Goal: Register for event/course

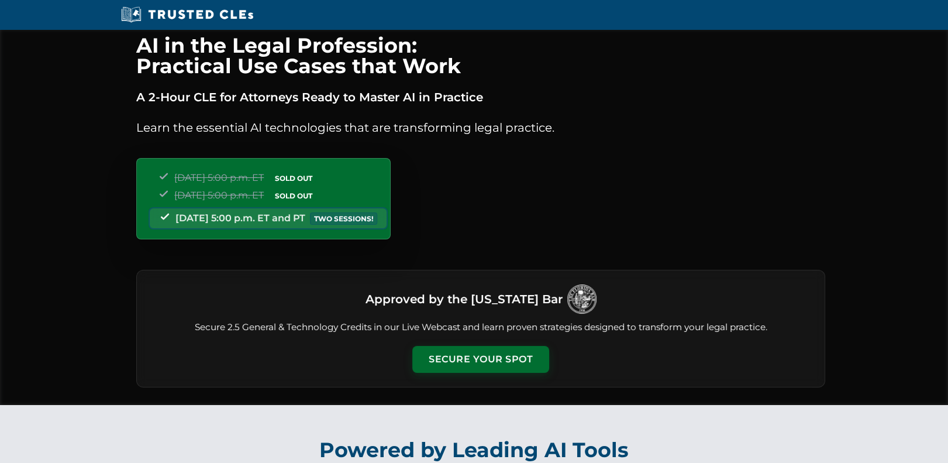
click at [391, 215] on div "Tuesday, September 23 | 5:00 p.m. ET SOLD OUT Thursday, September 25 | 5:00 p.m…" at bounding box center [263, 198] width 254 height 81
click at [475, 354] on button "Secure Your Spot" at bounding box center [480, 357] width 137 height 27
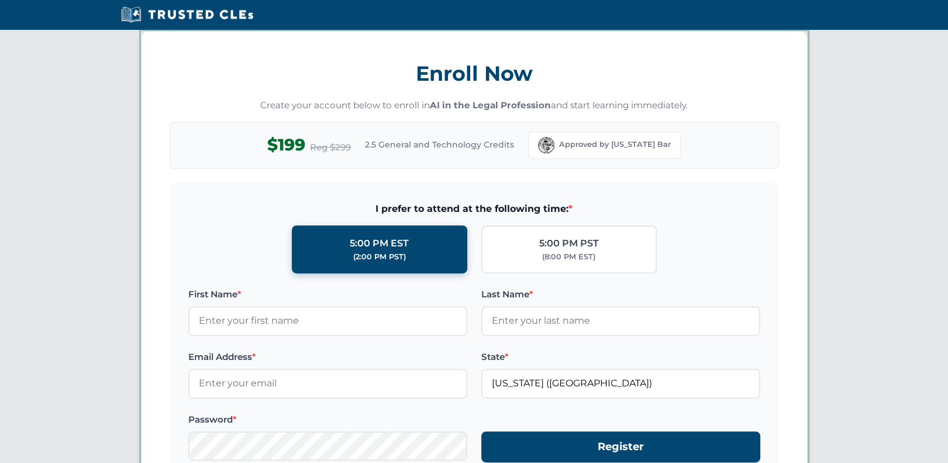
scroll to position [1012, 0]
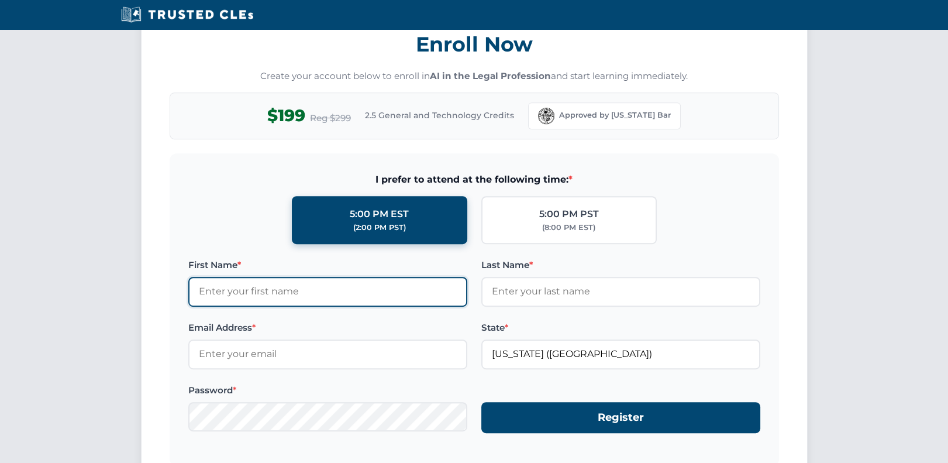
click at [241, 289] on input "First Name *" at bounding box center [327, 291] width 279 height 29
type input "Fred"
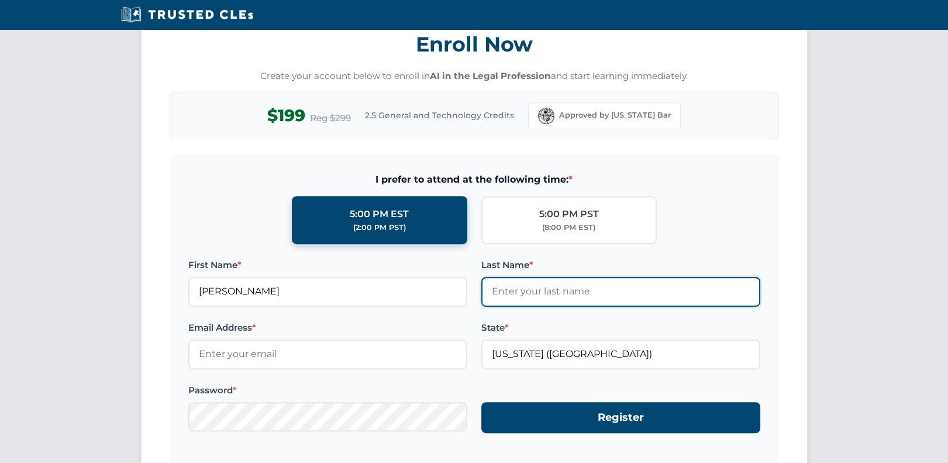
type input "Schwartz"
type input "fschwartz@swlawyers.law"
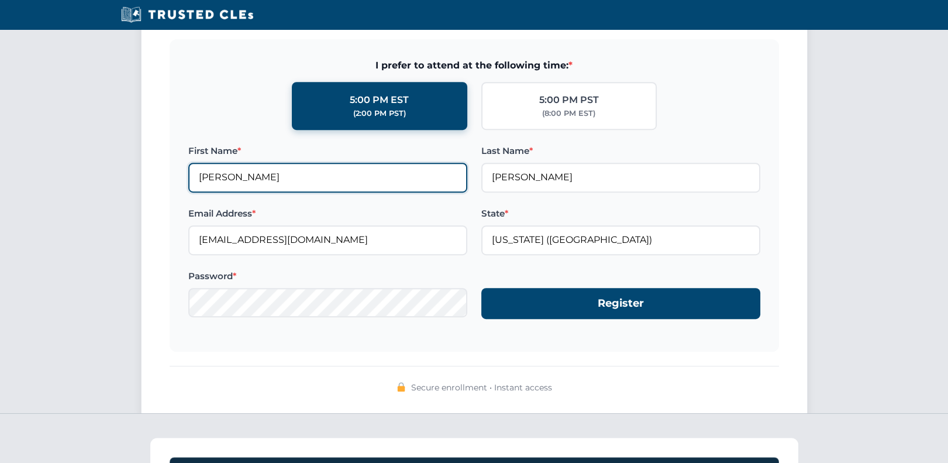
scroll to position [1137, 0]
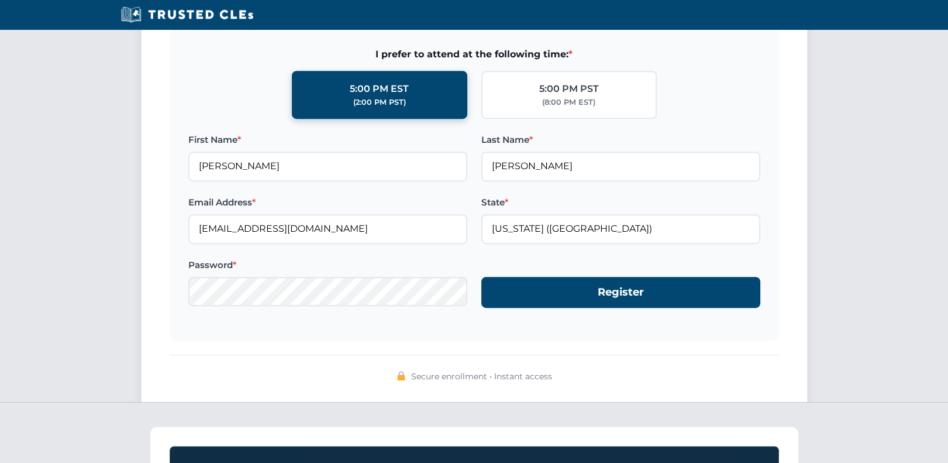
click at [523, 338] on div "Enroll Now Create your account below to enroll in AI in the Legal Profession an…" at bounding box center [474, 142] width 667 height 531
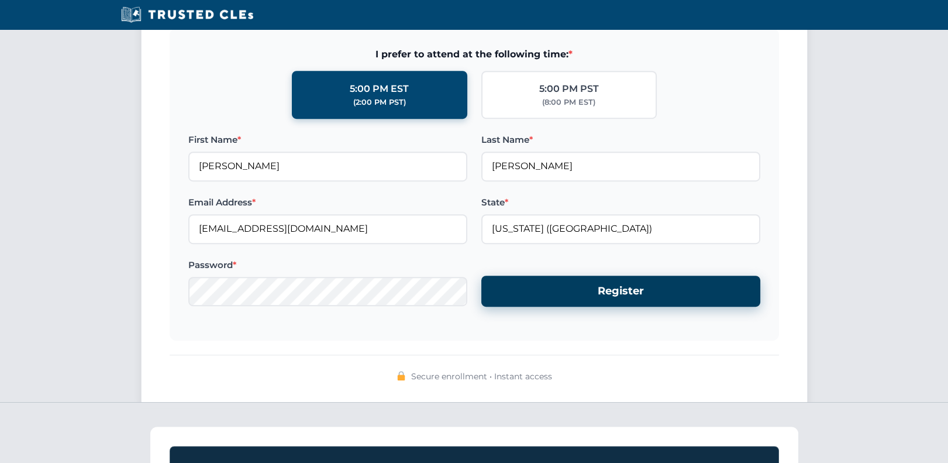
click at [594, 289] on button "Register" at bounding box center [620, 290] width 279 height 31
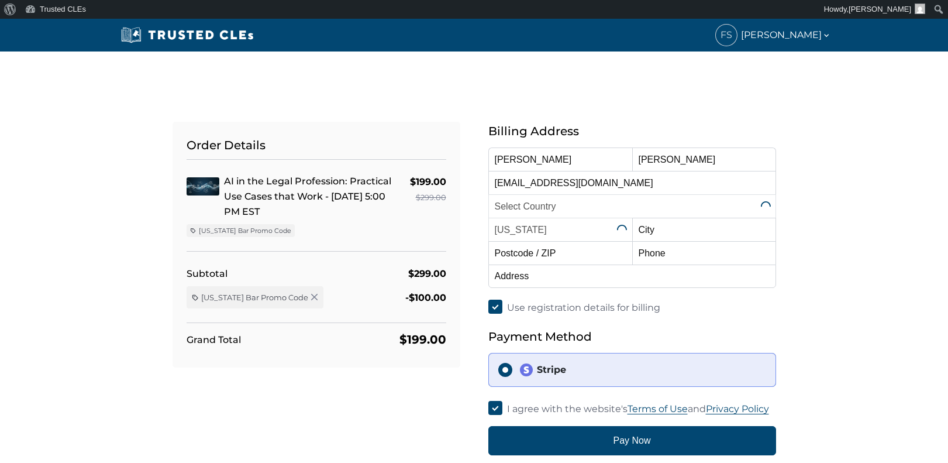
select select "United States"
select select "Florida"
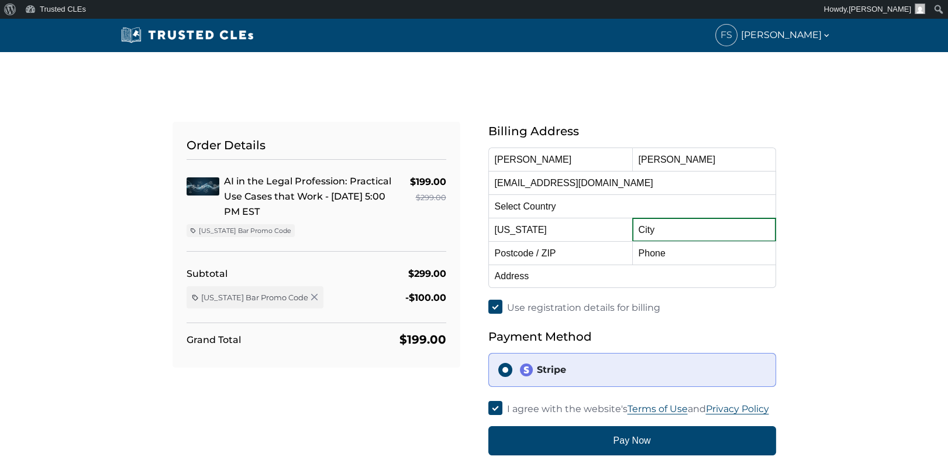
click at [647, 233] on input "text" at bounding box center [704, 229] width 144 height 23
type input "Boca Raton"
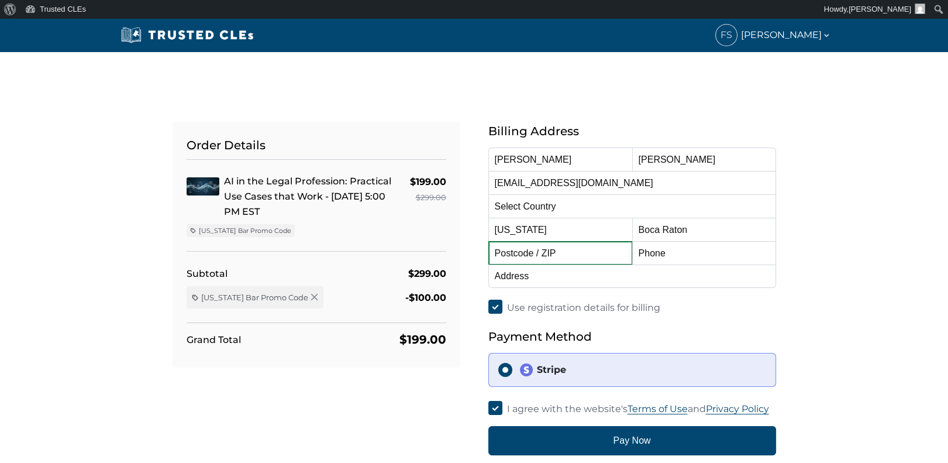
type input "33432"
click at [649, 254] on input "text" at bounding box center [704, 252] width 144 height 23
type input "(561) 504-8534"
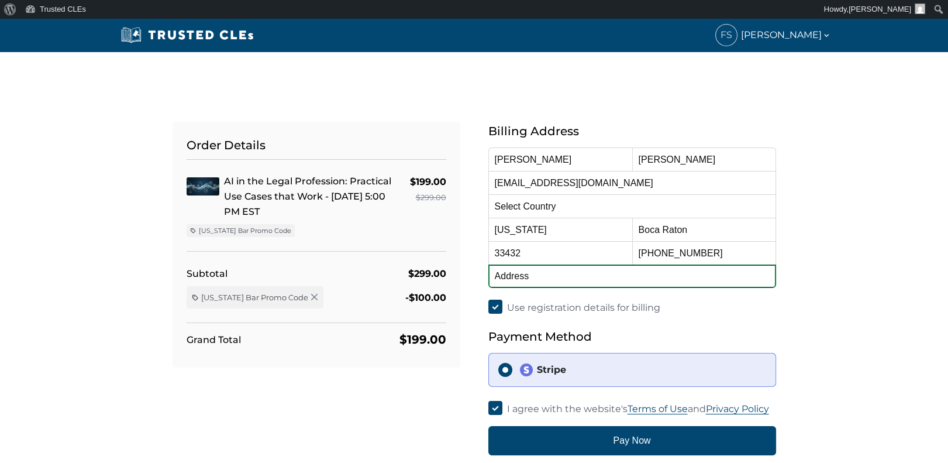
click at [515, 277] on input "text" at bounding box center [632, 275] width 288 height 23
click at [528, 275] on input "text" at bounding box center [632, 275] width 288 height 23
click at [488, 426] on button "Pay Now" at bounding box center [632, 440] width 288 height 29
type input "200 "E"
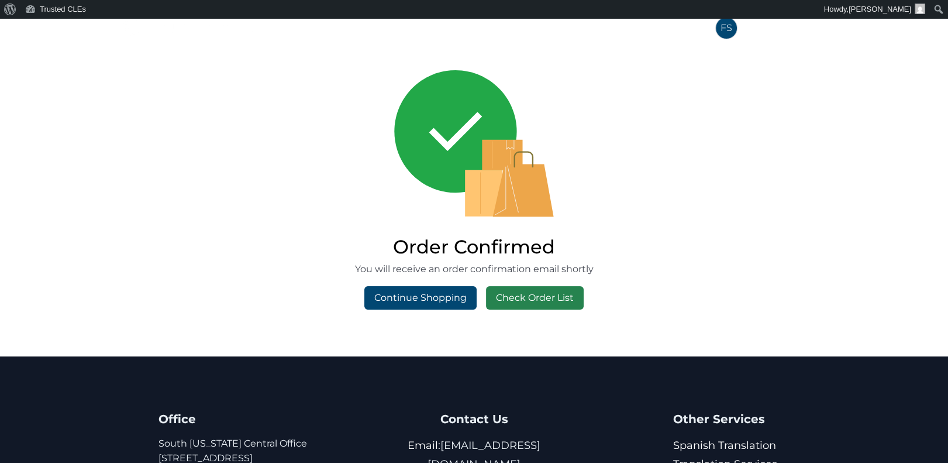
click at [517, 293] on link "Check Order List" at bounding box center [535, 297] width 98 height 23
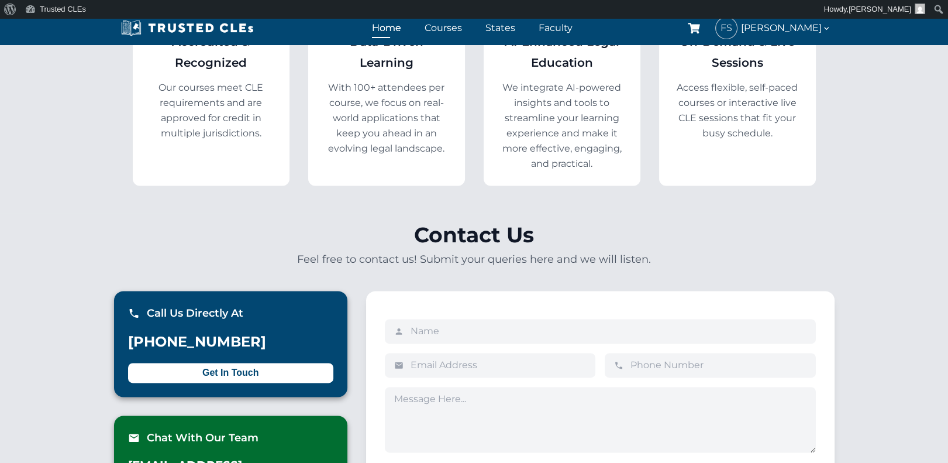
scroll to position [2709, 0]
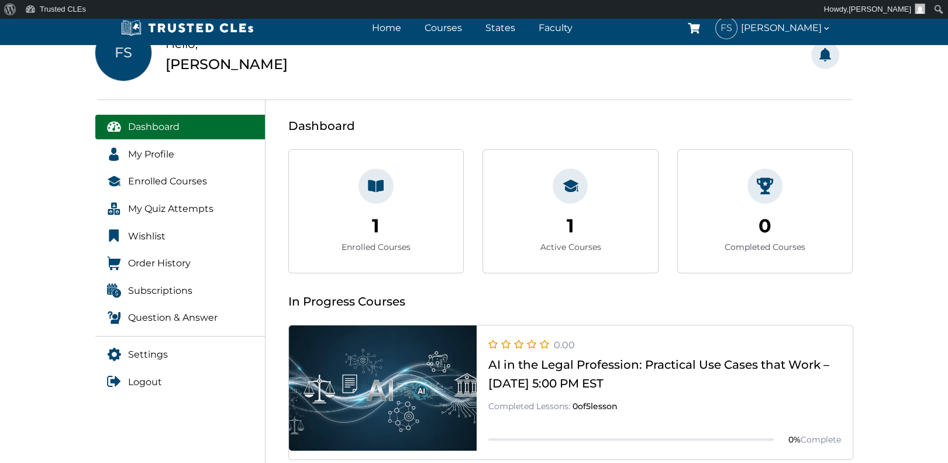
scroll to position [125, 0]
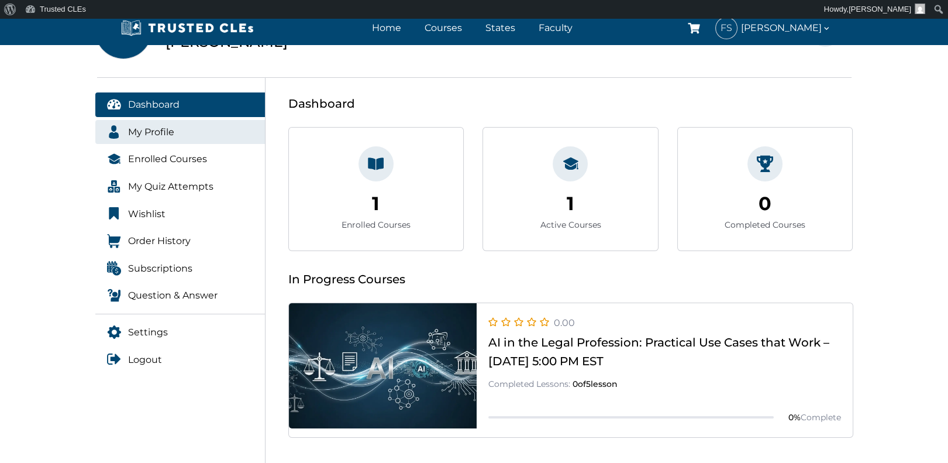
click at [137, 125] on span "My Profile" at bounding box center [151, 132] width 46 height 15
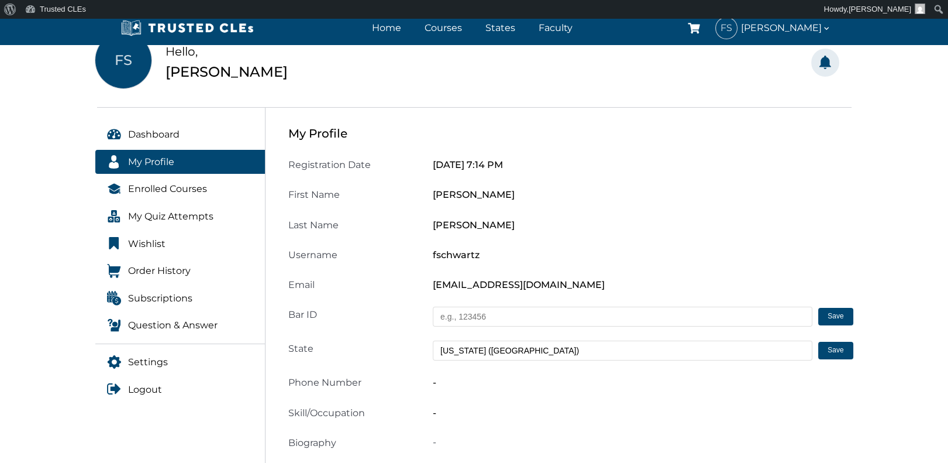
scroll to position [125, 0]
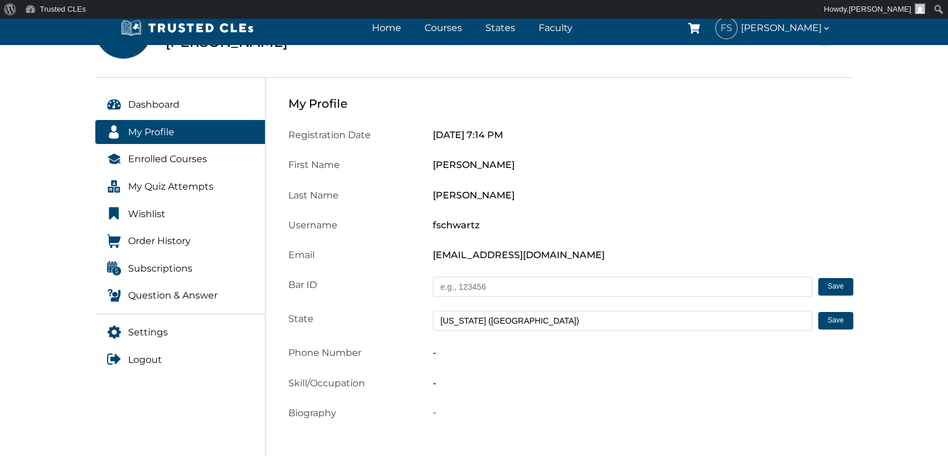
click at [456, 287] on input "text" at bounding box center [622, 287] width 379 height 20
type input "0360538"
click at [833, 284] on button "Save" at bounding box center [835, 287] width 34 height 18
click at [839, 319] on button "Save" at bounding box center [835, 321] width 34 height 18
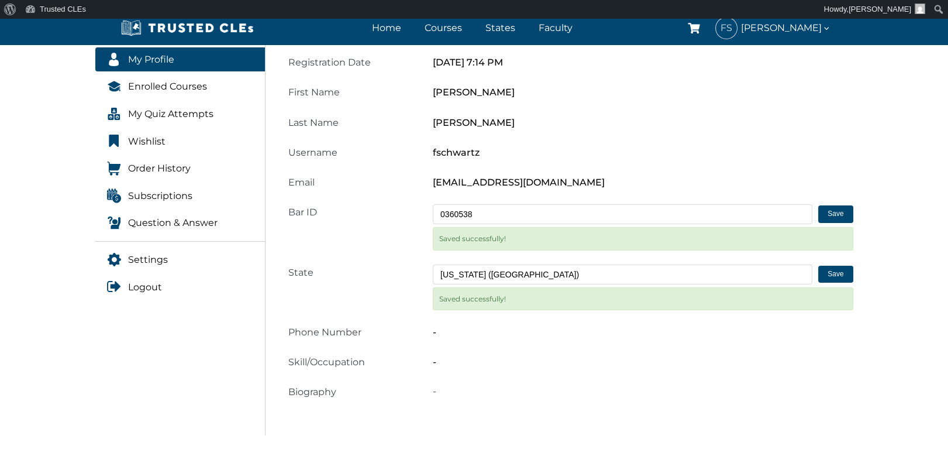
scroll to position [250, 0]
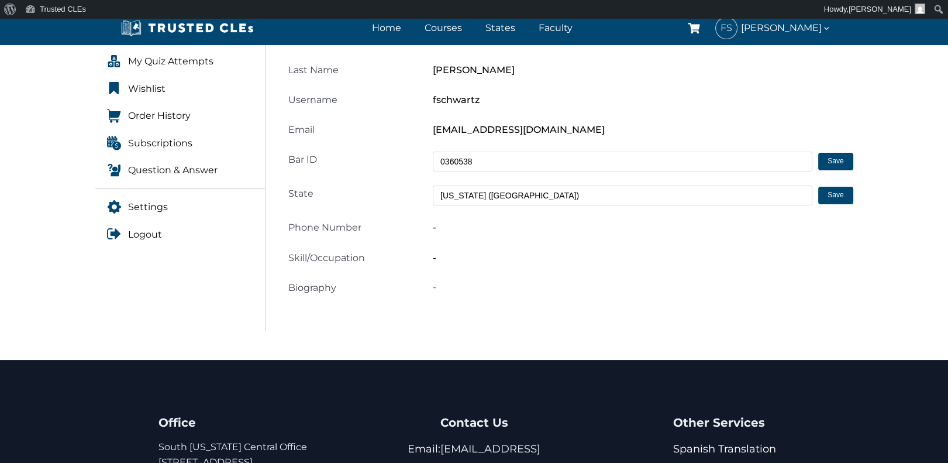
click at [460, 226] on div "-" at bounding box center [643, 227] width 434 height 16
drag, startPoint x: 442, startPoint y: 229, endPoint x: 403, endPoint y: 220, distance: 40.3
click at [403, 220] on div "Phone Number -" at bounding box center [570, 227] width 579 height 16
drag, startPoint x: 403, startPoint y: 220, endPoint x: 414, endPoint y: 224, distance: 11.8
click at [414, 224] on div "Phone Number" at bounding box center [353, 227] width 145 height 16
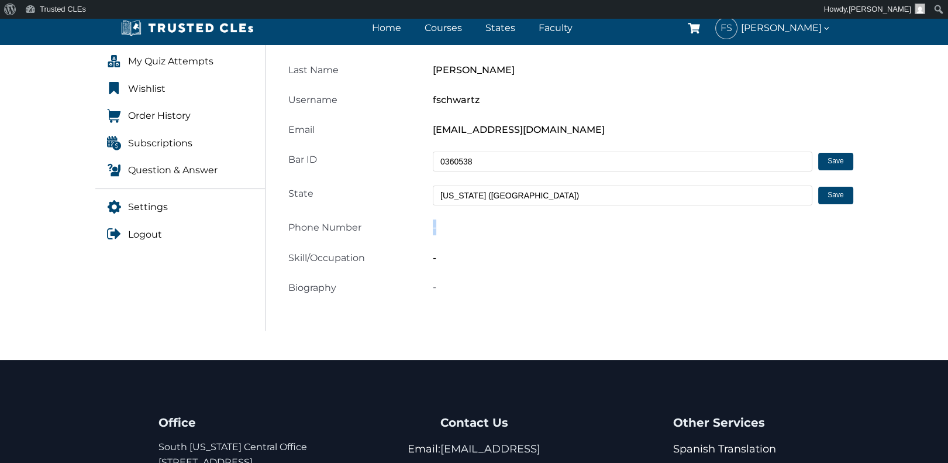
click at [407, 222] on div "Phone Number" at bounding box center [353, 227] width 145 height 16
click at [446, 227] on div "-" at bounding box center [643, 227] width 434 height 16
click at [440, 231] on div "-" at bounding box center [643, 227] width 434 height 16
click at [382, 223] on div "Phone Number" at bounding box center [353, 227] width 145 height 16
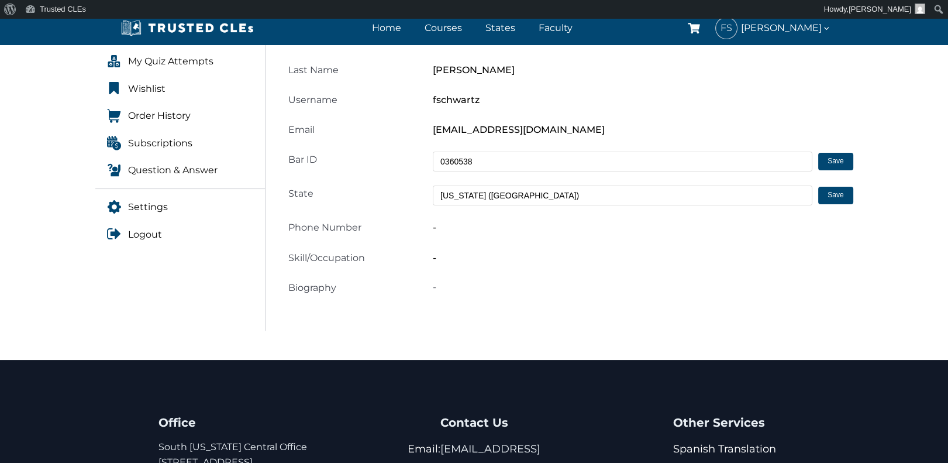
click at [425, 224] on div "Phone Number" at bounding box center [353, 227] width 145 height 16
click at [428, 224] on div "-" at bounding box center [643, 227] width 434 height 16
click at [489, 236] on div "Registration Date October 6, 2025 7:14 PM First Name Fred Last Name Schwartz Us…" at bounding box center [570, 149] width 565 height 294
click at [481, 228] on div "-" at bounding box center [643, 227] width 434 height 16
click at [474, 230] on div "-" at bounding box center [643, 227] width 434 height 16
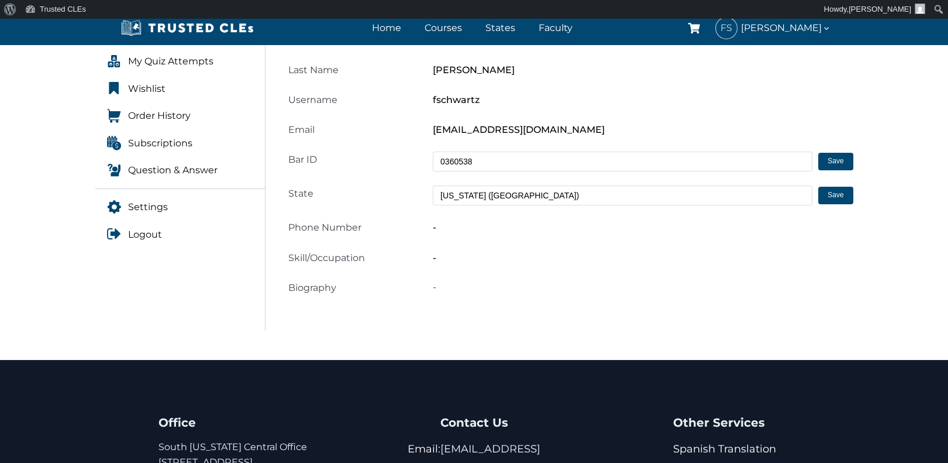
click at [468, 230] on div "-" at bounding box center [643, 227] width 434 height 16
click at [457, 254] on div "-" at bounding box center [643, 258] width 434 height 16
click at [451, 287] on p "-" at bounding box center [643, 286] width 420 height 15
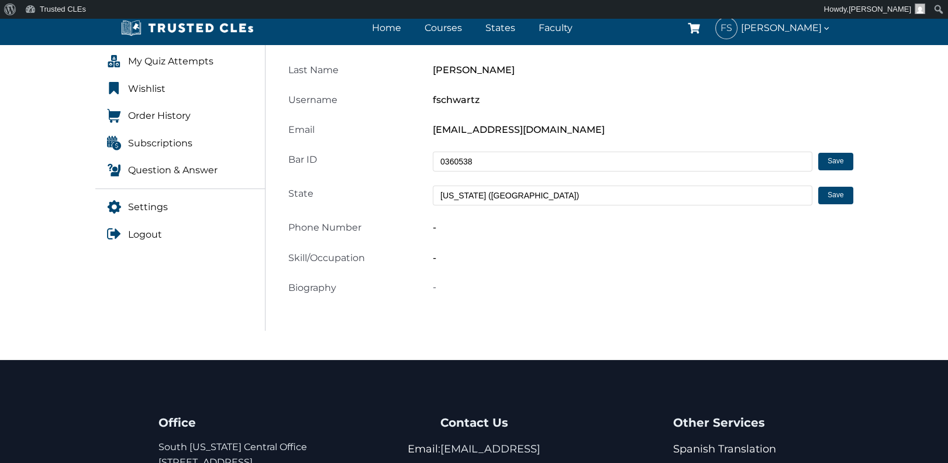
click at [454, 290] on p "-" at bounding box center [643, 286] width 420 height 15
click at [444, 227] on div "-" at bounding box center [643, 227] width 434 height 16
drag, startPoint x: 444, startPoint y: 227, endPoint x: 463, endPoint y: 230, distance: 18.5
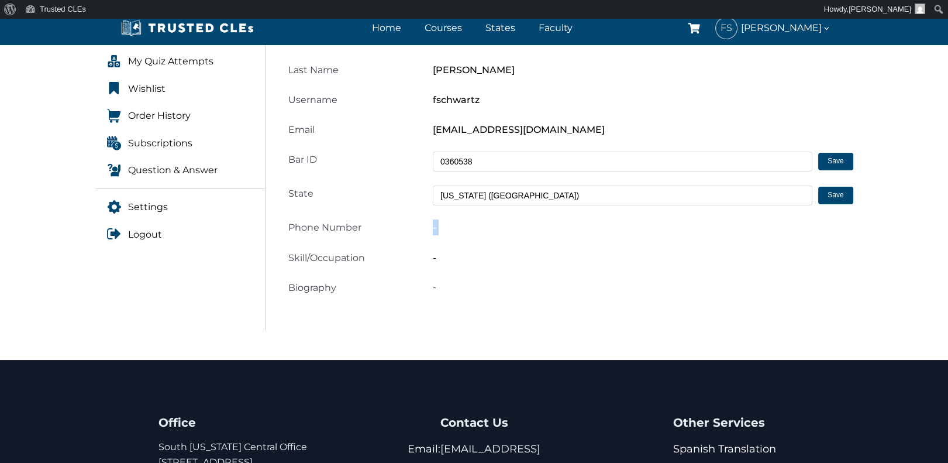
click at [463, 230] on div "-" at bounding box center [643, 227] width 434 height 16
click at [459, 227] on div "-" at bounding box center [643, 227] width 434 height 16
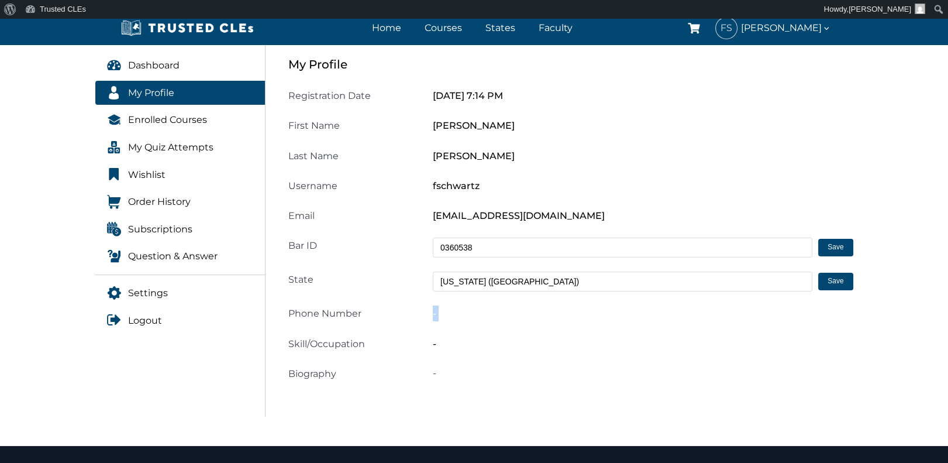
scroll to position [161, 0]
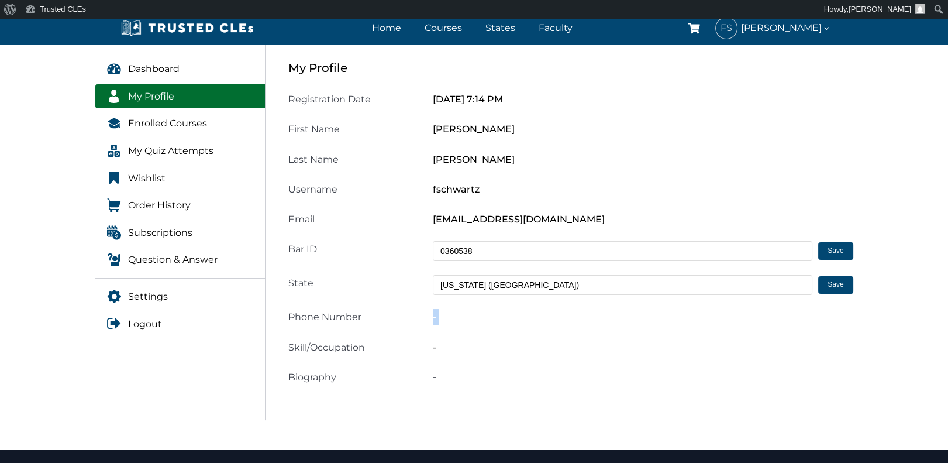
click at [189, 96] on link "My Profile" at bounding box center [180, 96] width 170 height 25
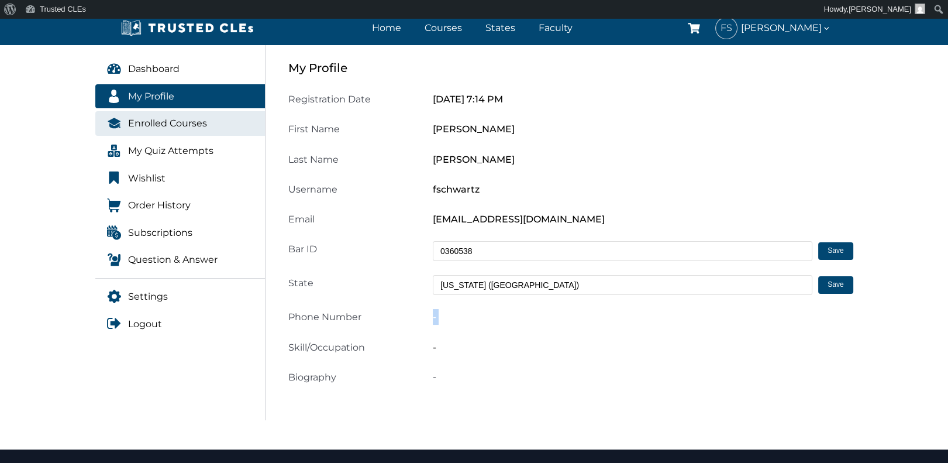
click at [179, 130] on span "Enrolled Courses" at bounding box center [167, 123] width 79 height 15
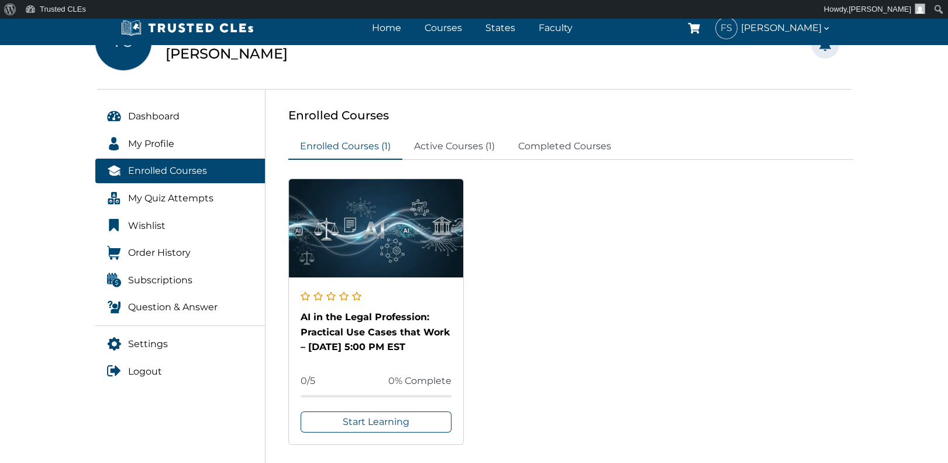
scroll to position [125, 0]
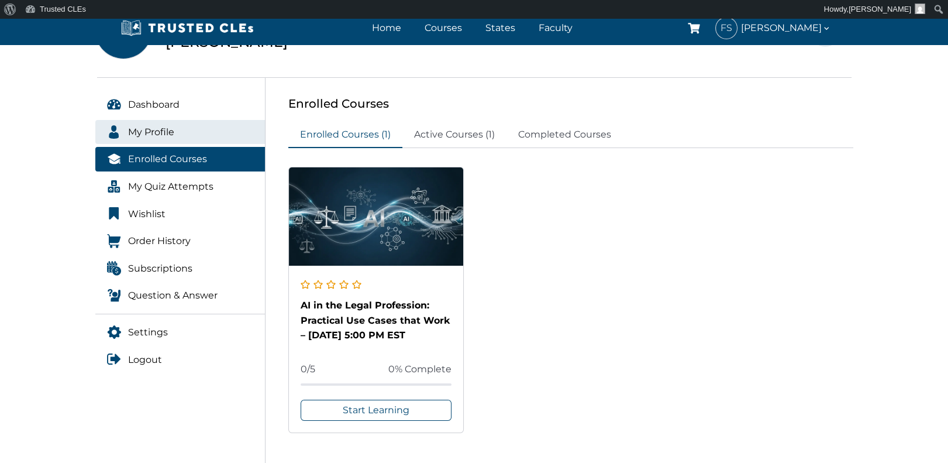
click at [172, 135] on span "My Profile" at bounding box center [151, 132] width 46 height 15
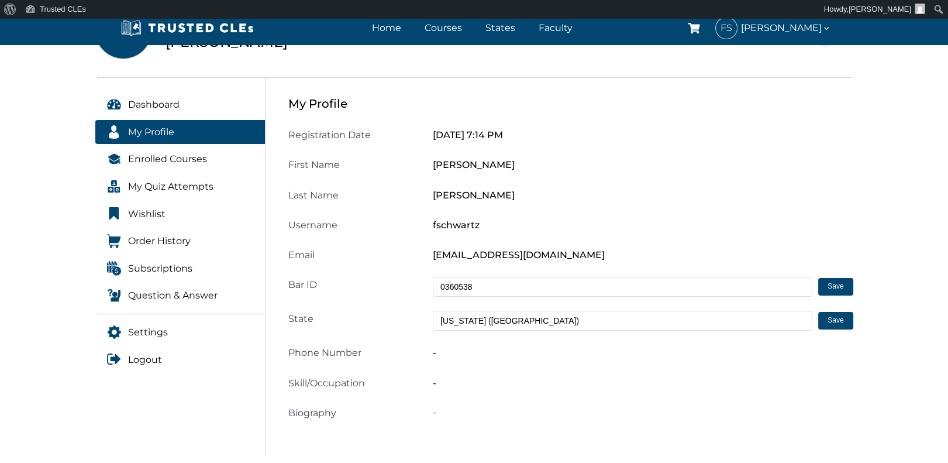
scroll to position [188, 0]
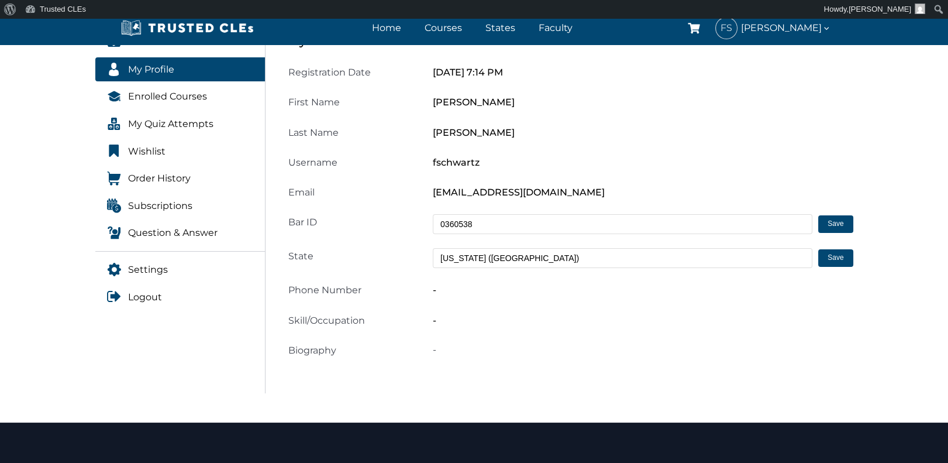
click at [321, 292] on span "Phone Number" at bounding box center [324, 289] width 73 height 11
click at [344, 289] on span "Phone Number" at bounding box center [324, 289] width 73 height 11
click at [367, 289] on div "Phone Number" at bounding box center [353, 290] width 145 height 16
click at [372, 279] on div "Registration Date October 6, 2025 7:14 PM First Name Fred Last Name Schwartz Us…" at bounding box center [570, 211] width 565 height 294
click at [381, 287] on div "Phone Number" at bounding box center [353, 290] width 145 height 16
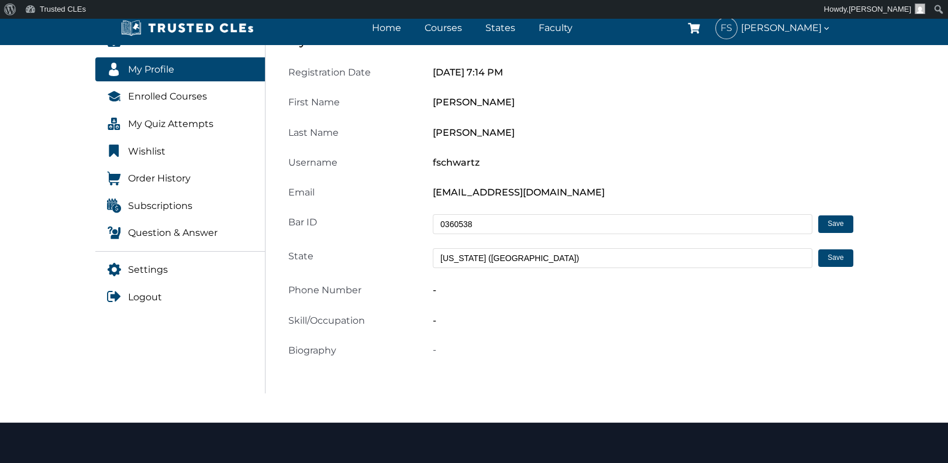
click at [399, 289] on div "Phone Number" at bounding box center [353, 290] width 145 height 16
click at [402, 286] on div "Phone Number" at bounding box center [353, 290] width 145 height 16
click at [443, 291] on div "-" at bounding box center [643, 290] width 434 height 16
click at [433, 290] on span "-" at bounding box center [435, 289] width 4 height 11
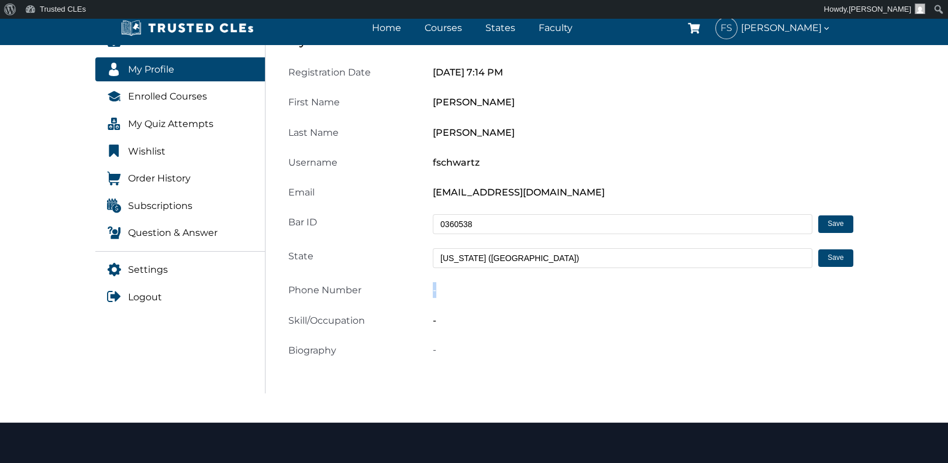
copy span "-"
click at [433, 294] on span "-" at bounding box center [435, 289] width 4 height 11
click at [434, 293] on span "-" at bounding box center [435, 289] width 4 height 11
click at [435, 288] on span "-" at bounding box center [435, 289] width 4 height 11
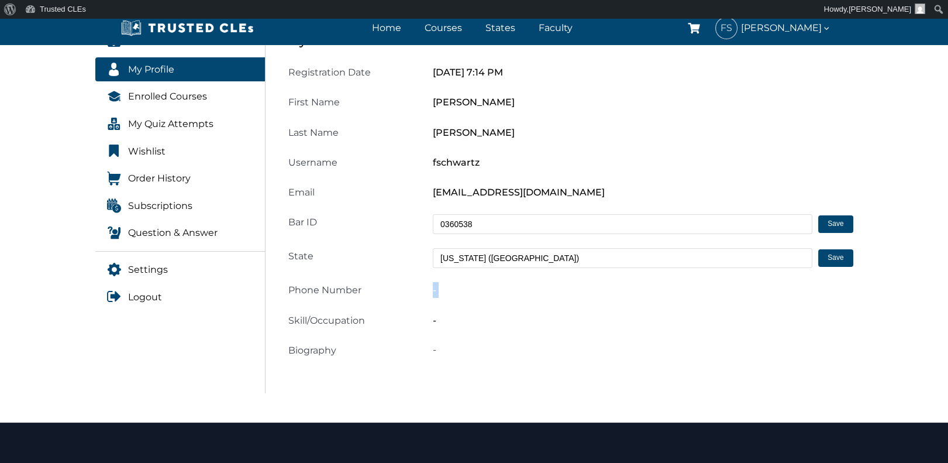
click at [434, 288] on span "-" at bounding box center [435, 289] width 4 height 11
drag, startPoint x: 434, startPoint y: 288, endPoint x: 588, endPoint y: 372, distance: 175.6
click at [588, 372] on div "My Profile Registration Date October 6, 2025 7:14 PM First Name Fred Last Name …" at bounding box center [570, 204] width 579 height 378
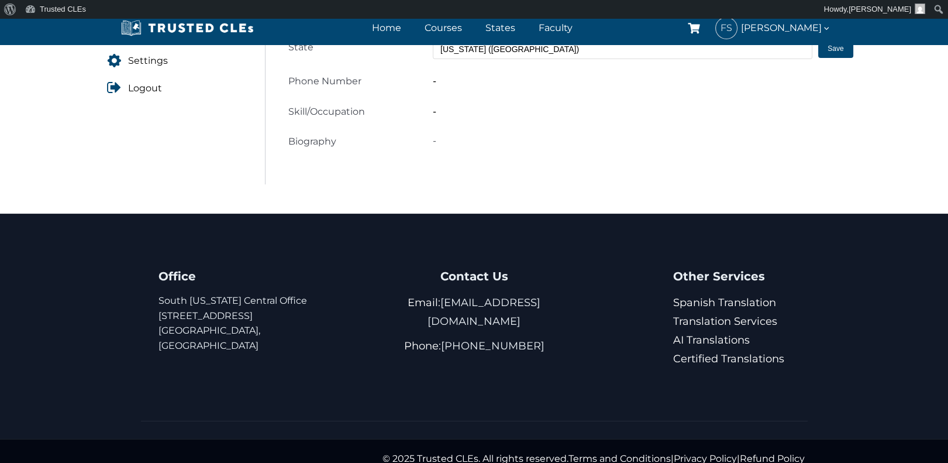
scroll to position [411, 0]
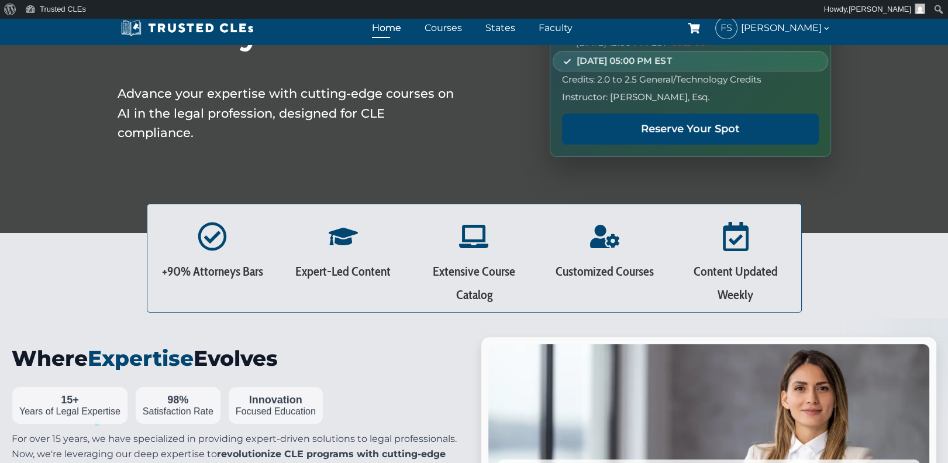
scroll to position [313, 0]
